Goal: Task Accomplishment & Management: Manage account settings

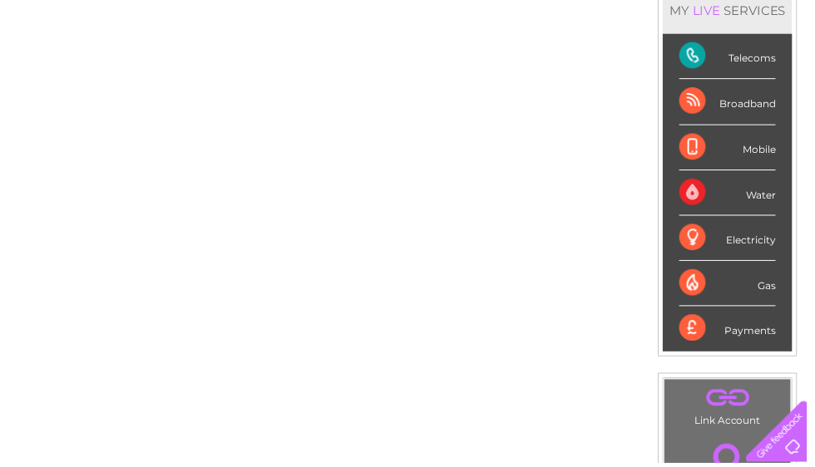
scroll to position [233, 0]
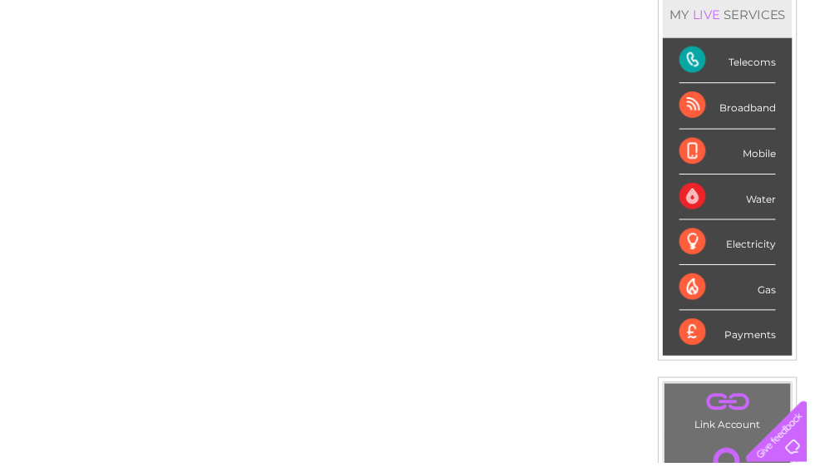
click at [706, 70] on div "Telecoms" at bounding box center [734, 61] width 97 height 46
click at [770, 66] on div "Telecoms" at bounding box center [734, 61] width 97 height 46
click at [752, 70] on div "Telecoms" at bounding box center [734, 61] width 97 height 46
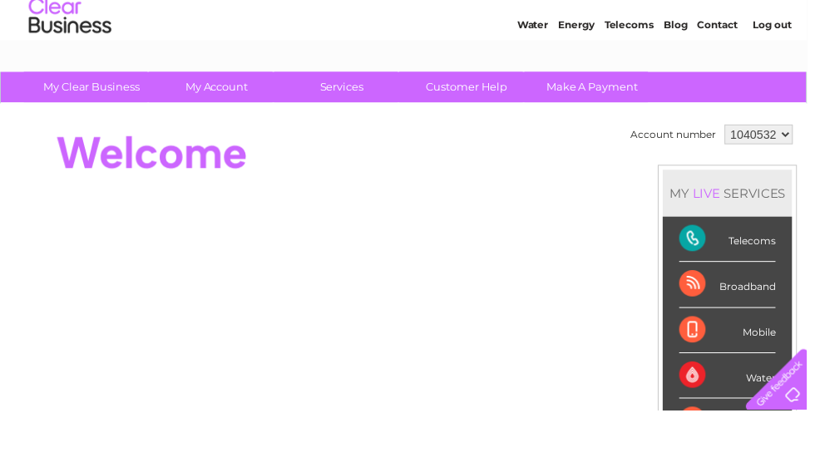
scroll to position [52, 0]
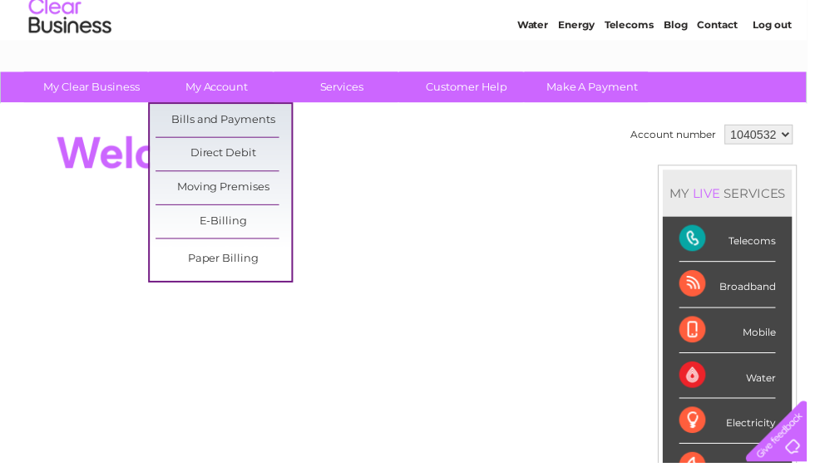
click at [265, 124] on link "Bills and Payments" at bounding box center [225, 121] width 137 height 33
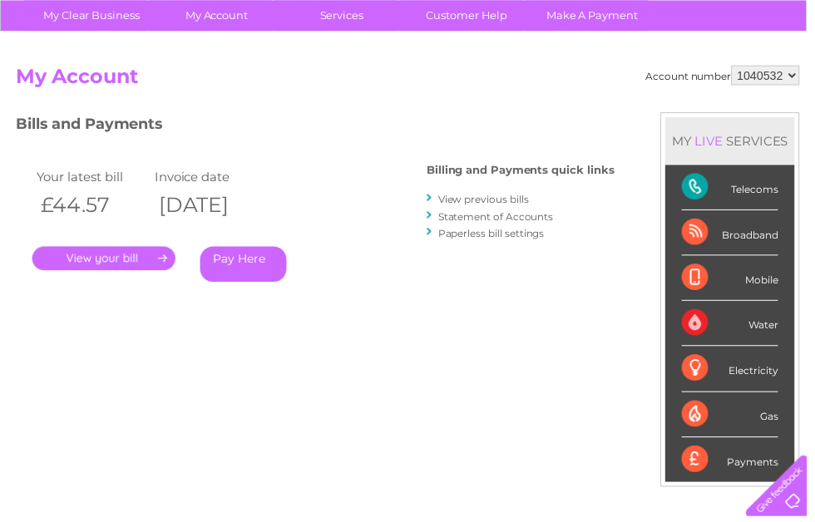
scroll to position [130, 0]
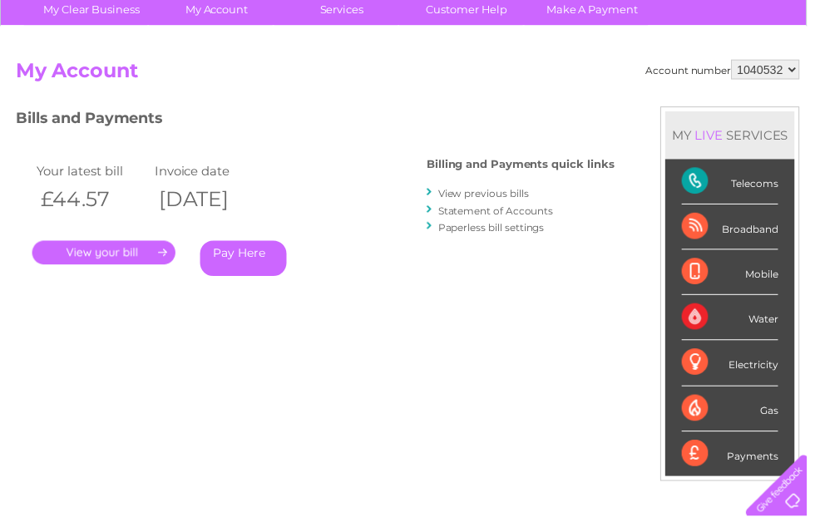
click at [139, 244] on link "." at bounding box center [104, 256] width 145 height 24
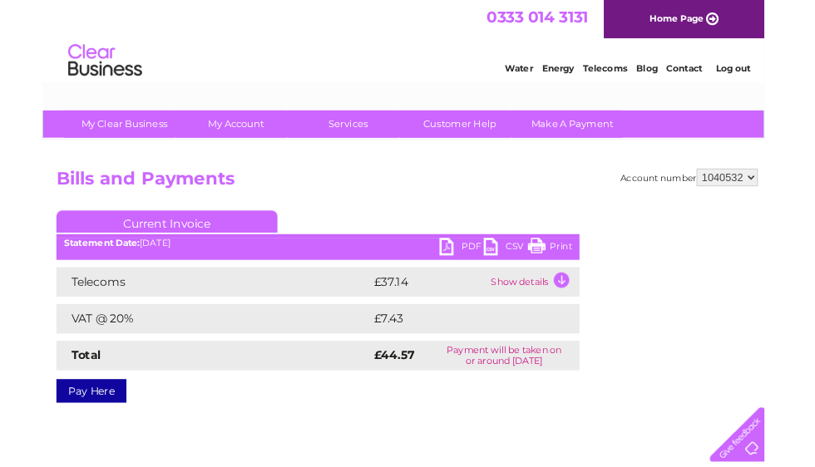
scroll to position [55, 0]
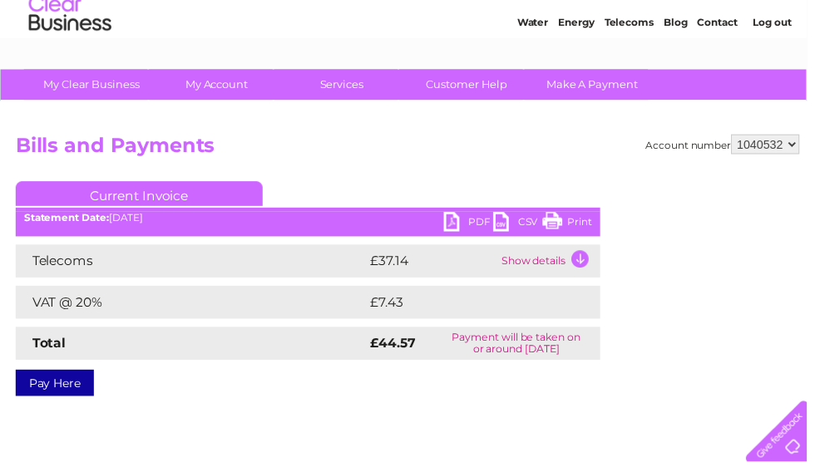
click at [564, 227] on link "Print" at bounding box center [573, 226] width 50 height 24
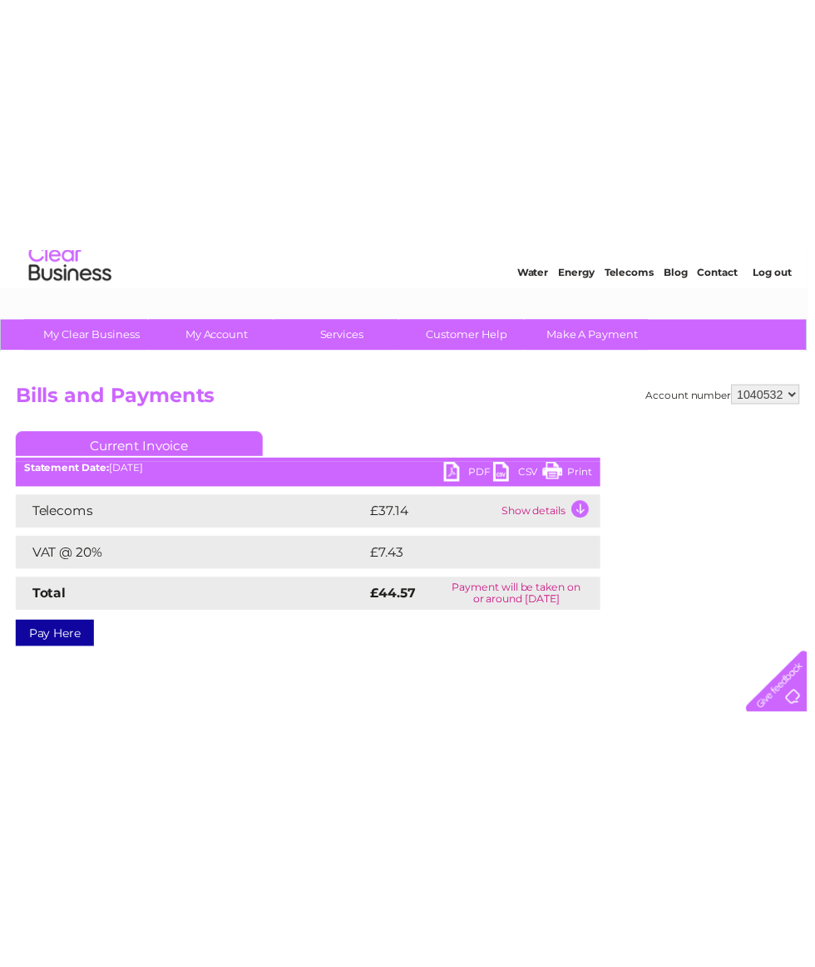
scroll to position [0, 0]
